Goal: Communication & Community: Answer question/provide support

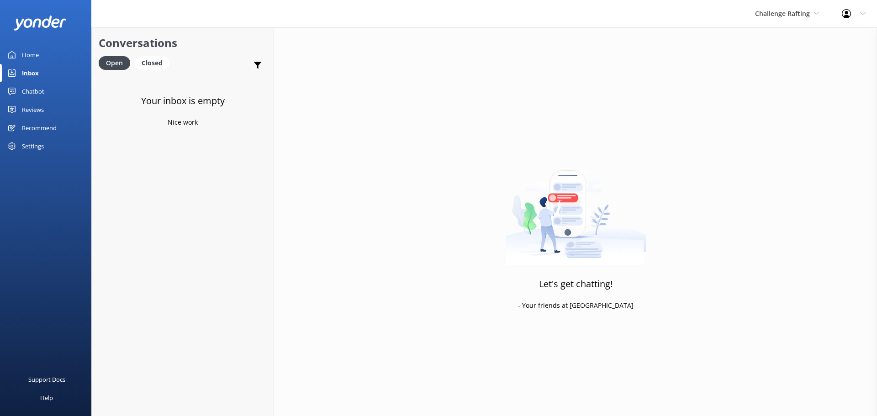
click at [789, 4] on div "Challenge Rafting Milford Sound Scenic Flights The Helicopter Line Glacier Heli…" at bounding box center [787, 13] width 87 height 27
click at [796, 67] on link "The Helicopter Line" at bounding box center [789, 60] width 91 height 22
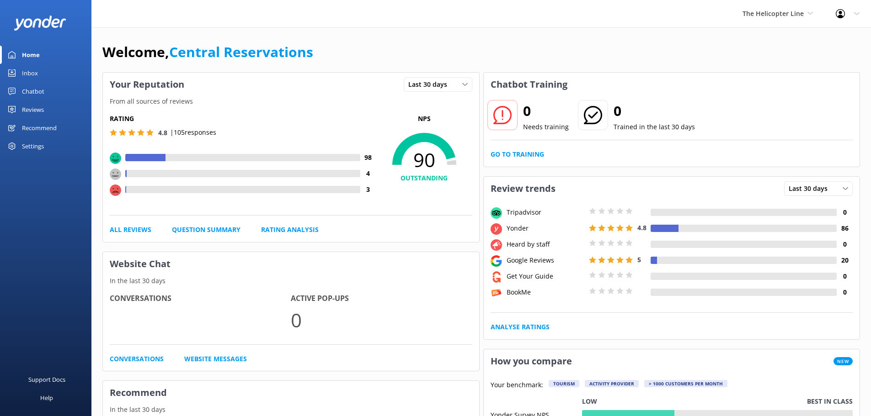
click at [28, 72] on div "Inbox" at bounding box center [30, 73] width 16 height 18
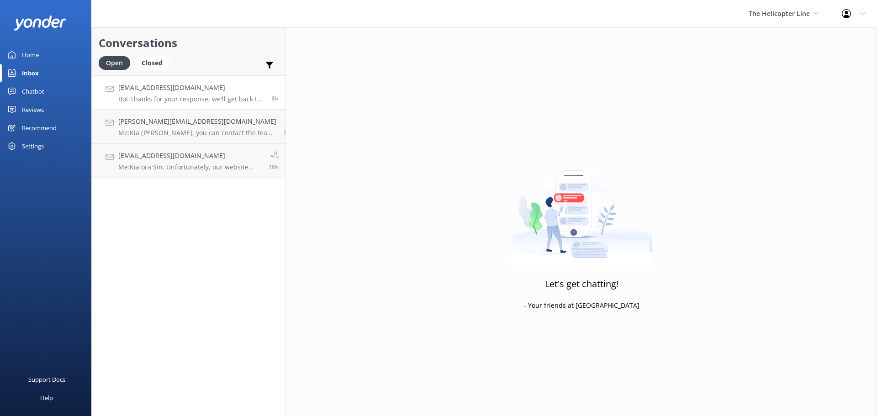
click at [180, 97] on p "Bot: Thanks for your response, we'll get back to you as soon as we can during o…" at bounding box center [191, 99] width 147 height 8
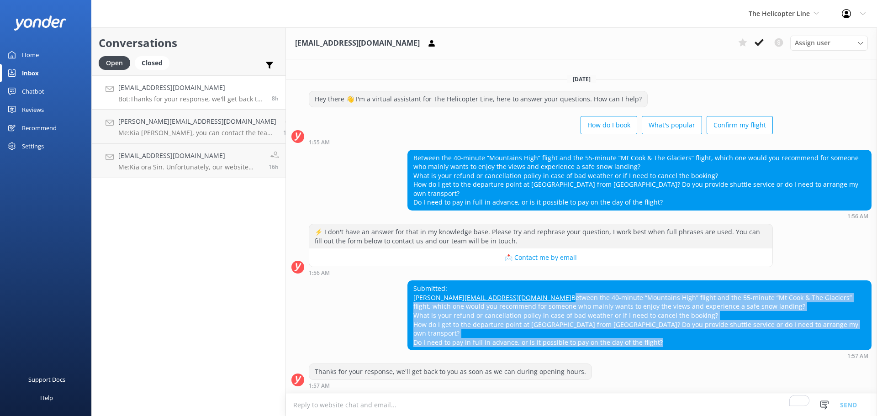
drag, startPoint x: 653, startPoint y: 343, endPoint x: 392, endPoint y: 304, distance: 263.9
click at [392, 304] on div "Submitted: carol ohcarol1018@gmail.com Between the 40-minute “Mountains High” f…" at bounding box center [581, 320] width 591 height 79
copy div "Between the 40-minute “Mountains High” flight and the 55-minute “Mt Cook & The …"
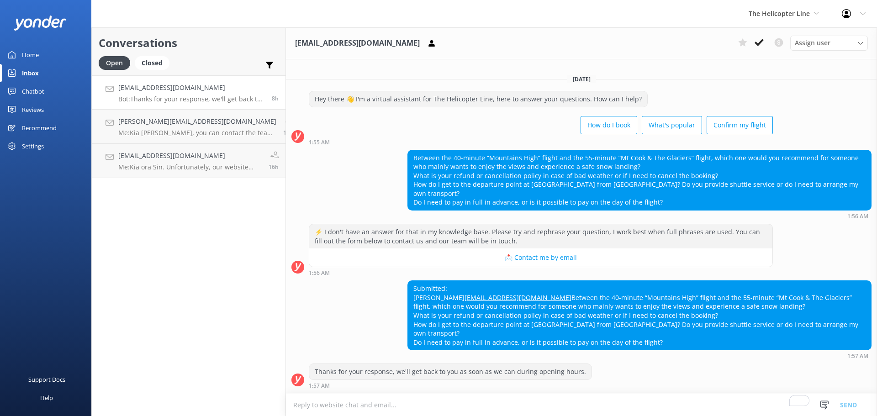
click at [410, 404] on textarea "To enrich screen reader interactions, please activate Accessibility in Grammarl…" at bounding box center [581, 405] width 591 height 22
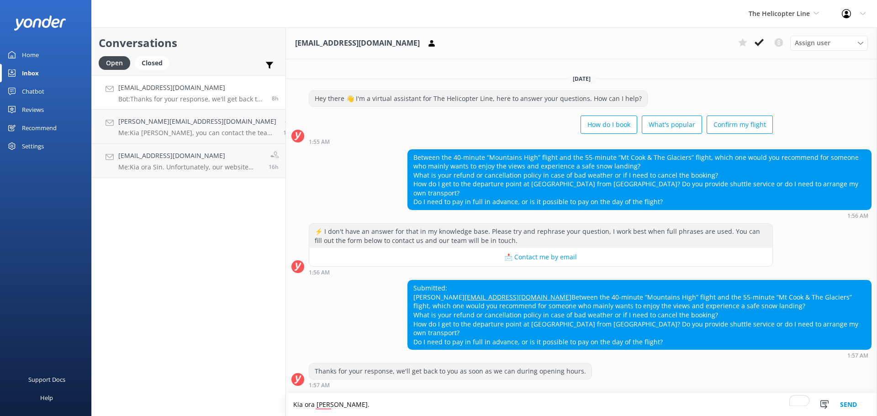
type textarea "Kia ora [PERSON_NAME]."
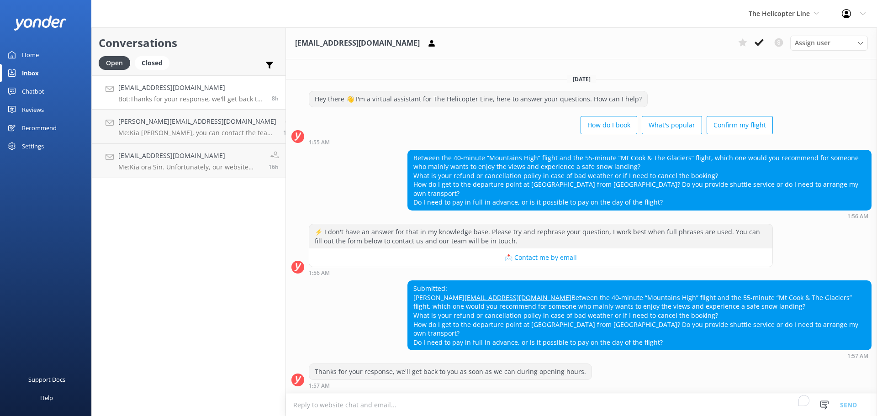
click at [419, 409] on textarea "To enrich screen reader interactions, please activate Accessibility in Grammarl…" at bounding box center [581, 405] width 591 height 22
click at [363, 400] on textarea "To enrich screen reader interactions, please activate Accessibility in Grammarl…" at bounding box center [581, 405] width 591 height 22
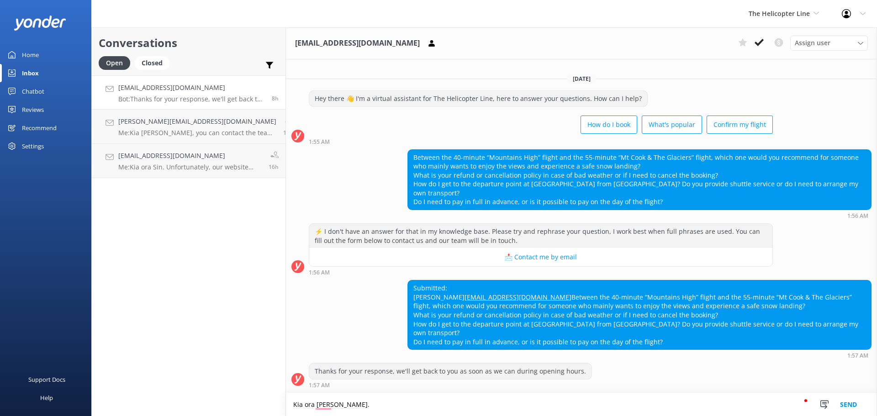
paste textarea "Of course. Based on your goals, the 55-minute "Mt Cook & The Glaciers" flight i…"
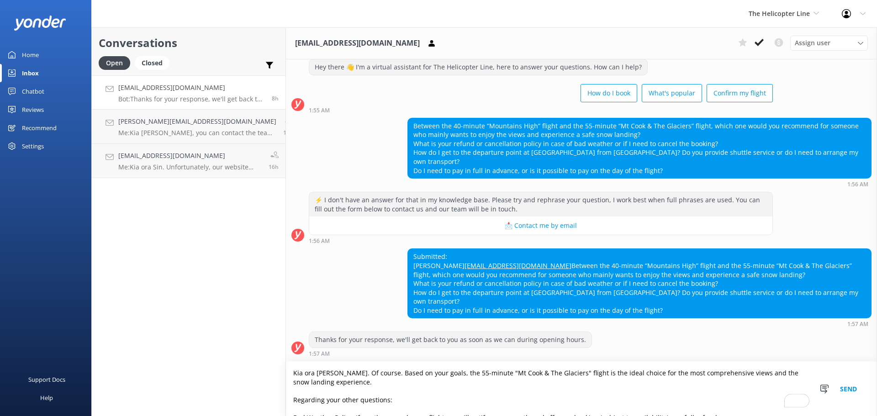
drag, startPoint x: 549, startPoint y: 412, endPoint x: 256, endPoint y: 351, distance: 299.3
click at [256, 351] on div "Conversations Open Closed Important Converted Assigned to me Unassigned [EMAIL_…" at bounding box center [484, 221] width 786 height 389
click at [86, 383] on button "See rewrite suggestions" at bounding box center [82, 411] width 7 height 98
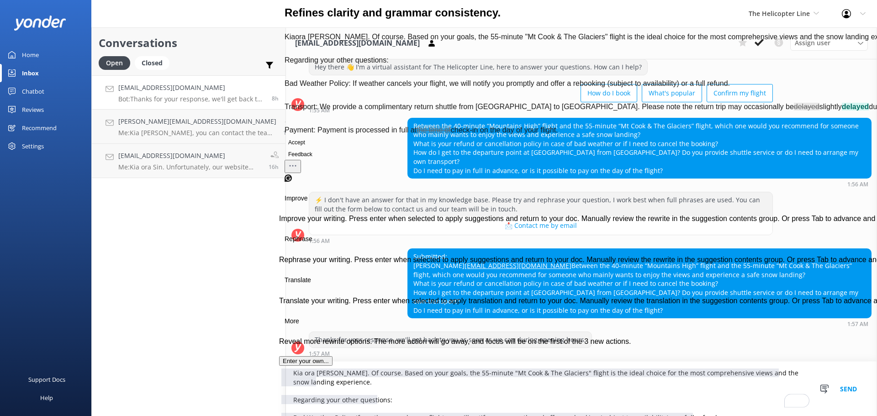
click at [308, 148] on button "Accept" at bounding box center [297, 142] width 24 height 11
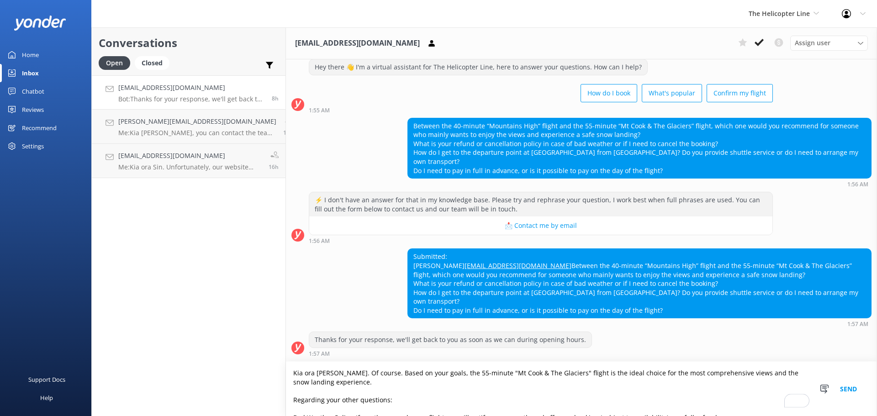
click at [481, 399] on textarea "Kia ora [PERSON_NAME]. Of course. Based on your goals, the 55-minute "Mt Cook &…" at bounding box center [581, 389] width 591 height 54
click at [298, 394] on textarea "Kia ora [PERSON_NAME]. Of course. Based on your goals, the 55-minute "Mt Cook &…" at bounding box center [581, 389] width 591 height 54
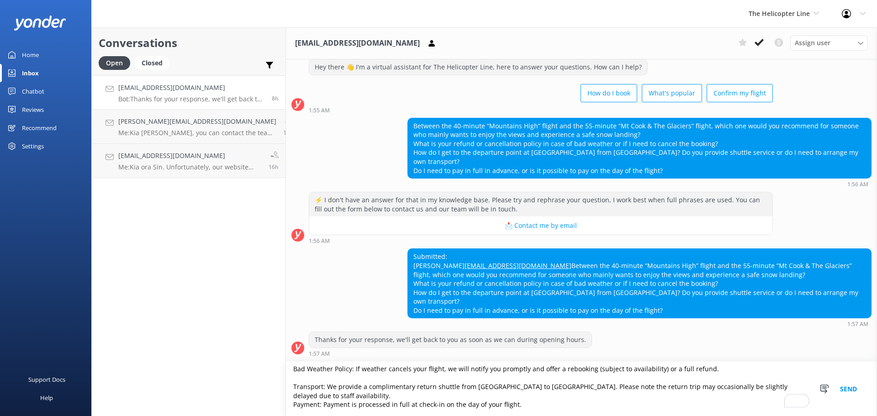
scroll to position [49, 0]
click at [308, 380] on textarea "Kia ora [PERSON_NAME]. Of course. Based on your goals, the 55-minute "Mt Cook &…" at bounding box center [581, 389] width 591 height 54
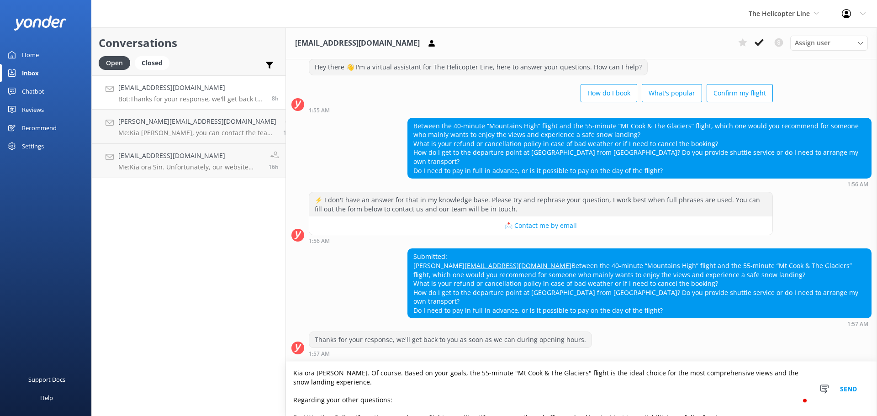
scroll to position [0, 0]
click at [302, 405] on textarea "Kia ora [PERSON_NAME]. Of course. Based on your goals, the 55-minute "Mt Cook &…" at bounding box center [581, 389] width 591 height 54
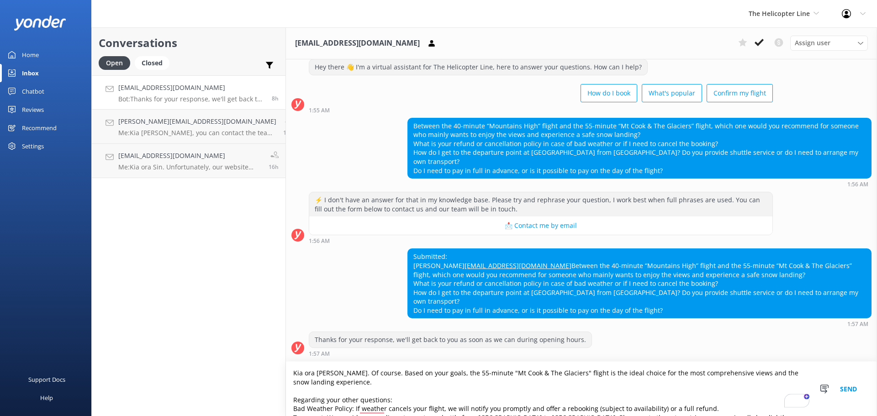
type textarea "Kia ora [PERSON_NAME]. Of course. Based on your goals, the 55-minute "Mt Cook &…"
click at [847, 393] on button "Send" at bounding box center [849, 389] width 34 height 54
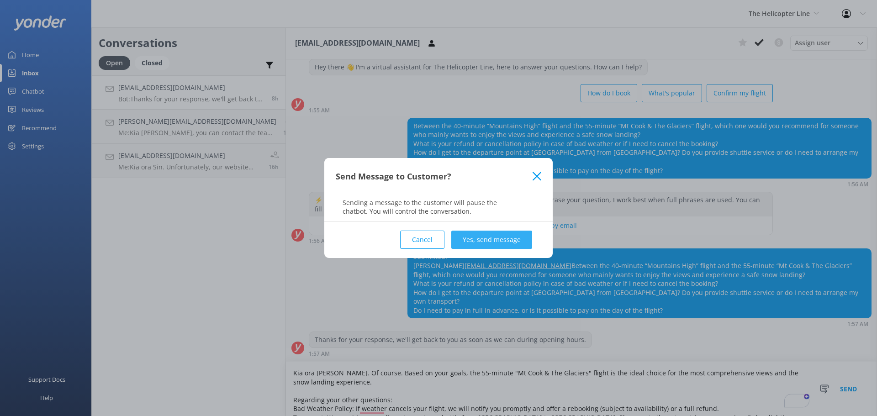
click at [515, 239] on button "Yes, send message" at bounding box center [492, 240] width 81 height 18
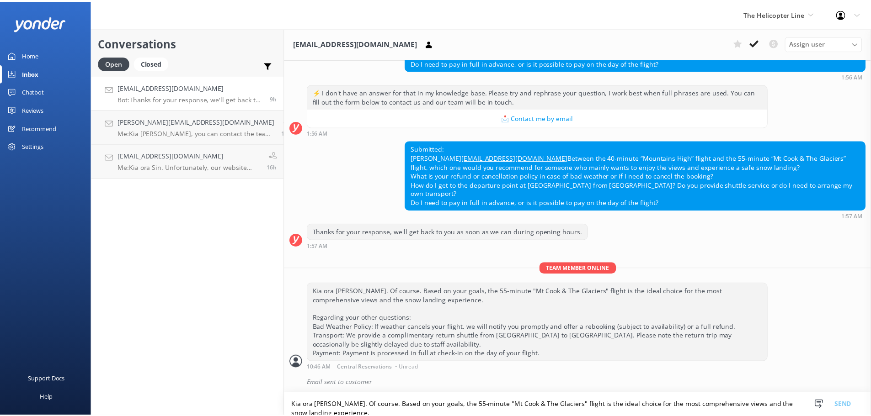
scroll to position [152, 0]
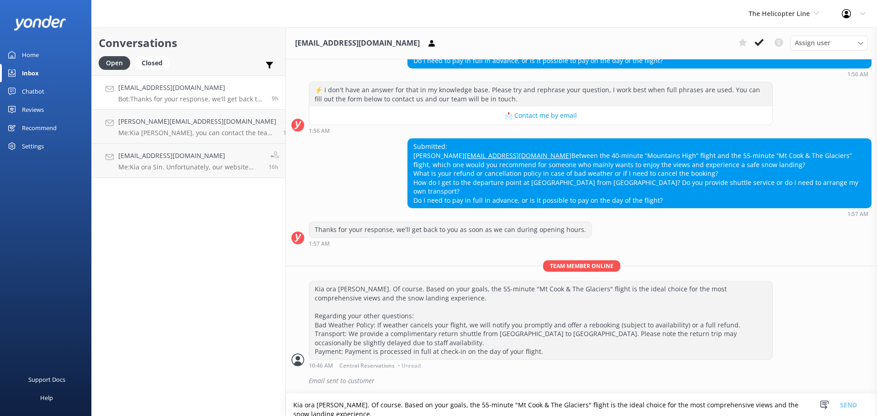
click at [214, 280] on div "Conversations Open Closed Important Converted Assigned to me Unassigned [EMAIL_…" at bounding box center [188, 221] width 195 height 389
click at [785, 16] on span "The Helicopter Line" at bounding box center [779, 13] width 61 height 9
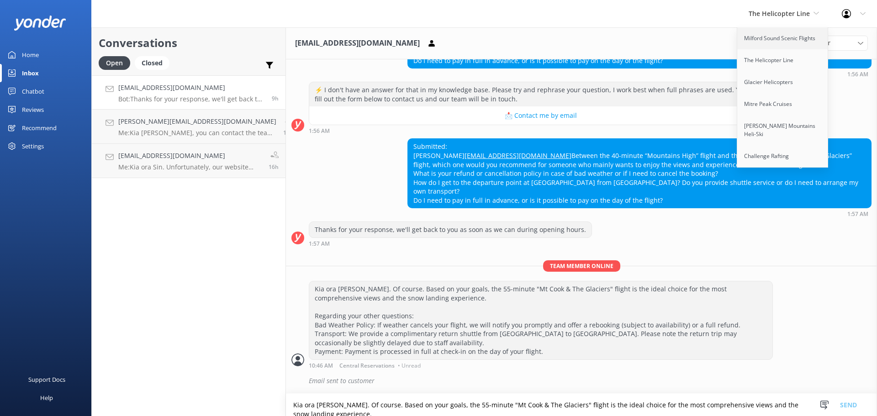
click at [776, 40] on link "Milford Sound Scenic Flights" at bounding box center [783, 38] width 91 height 22
